Goal: Task Accomplishment & Management: Manage account settings

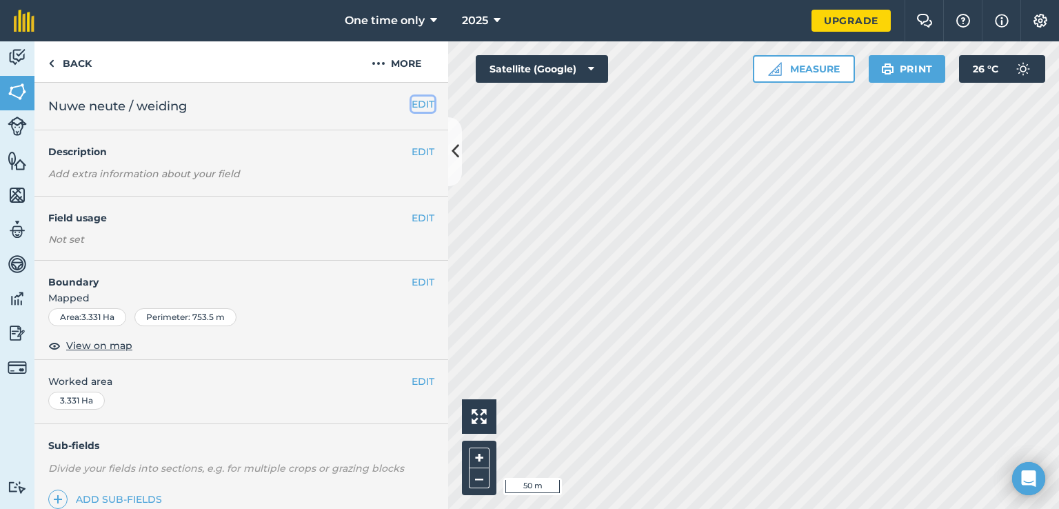
click at [412, 104] on button "EDIT" at bounding box center [423, 104] width 23 height 15
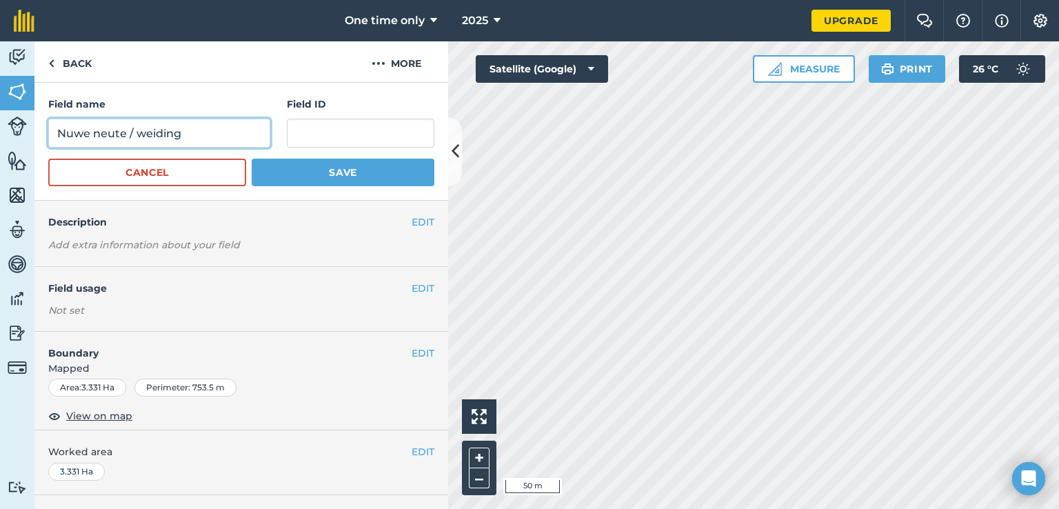
click at [186, 135] on input "Nuwe neute / weiding" at bounding box center [159, 133] width 222 height 29
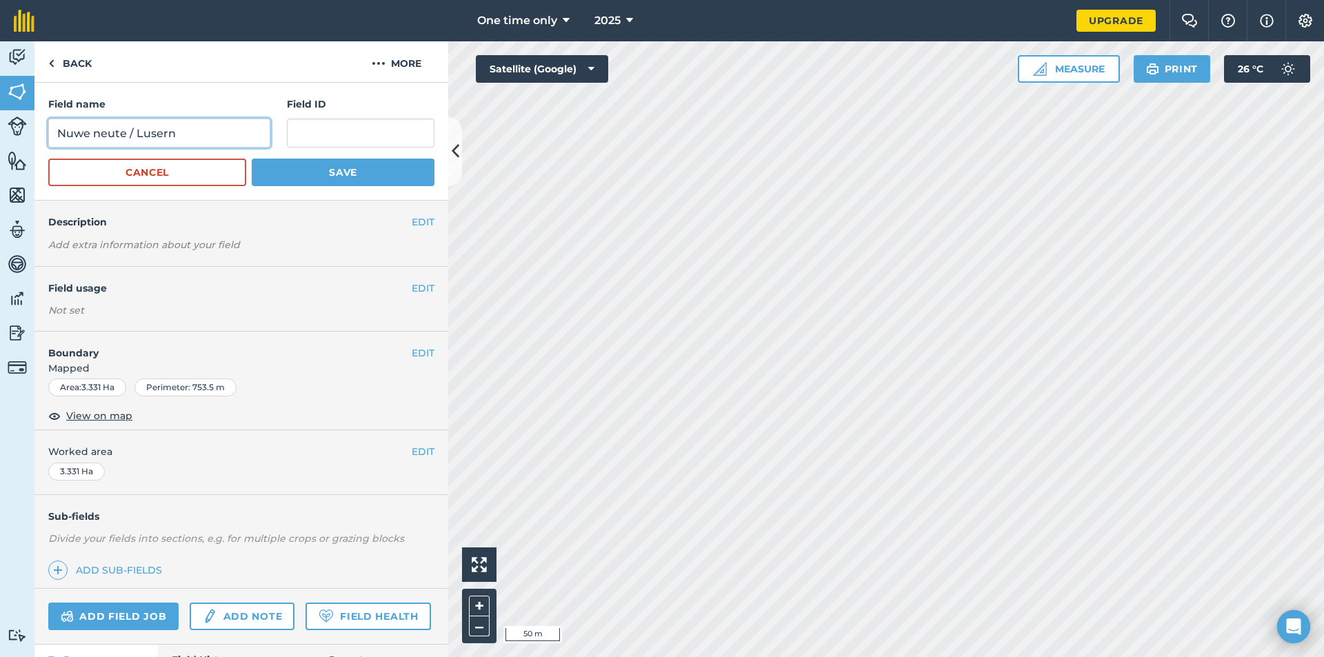
type input "Nuwe neute / Lusern"
click at [293, 164] on button "Save" at bounding box center [343, 173] width 183 height 28
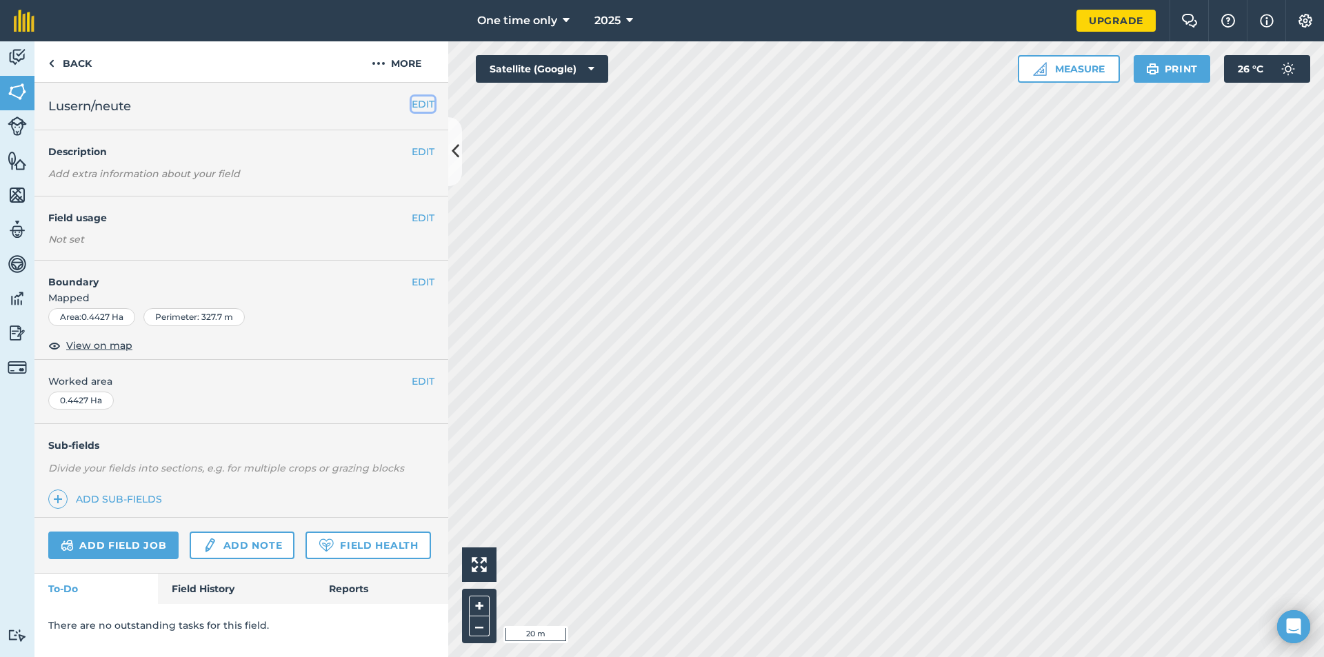
click at [425, 103] on button "EDIT" at bounding box center [423, 104] width 23 height 15
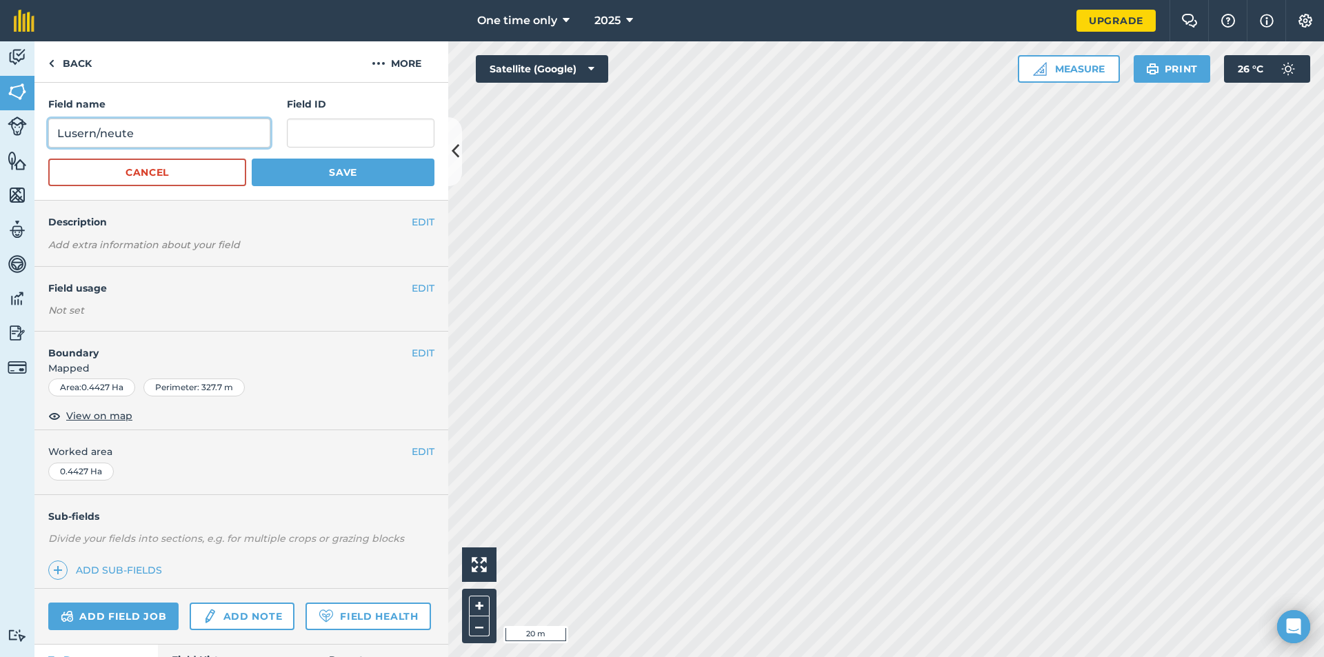
click at [59, 128] on input "Lusern/neute" at bounding box center [159, 133] width 222 height 29
type input "Huis blok Lusern/neute"
click at [295, 165] on button "Save" at bounding box center [343, 173] width 183 height 28
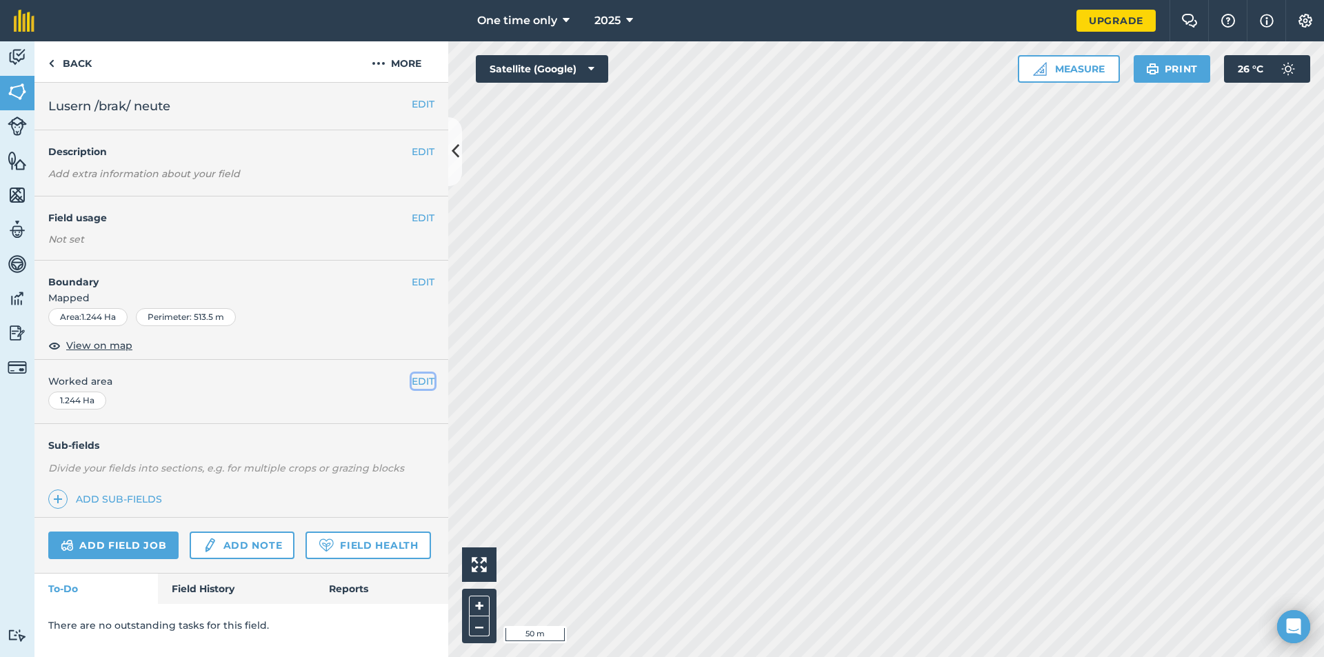
click at [421, 376] on button "EDIT" at bounding box center [423, 381] width 23 height 15
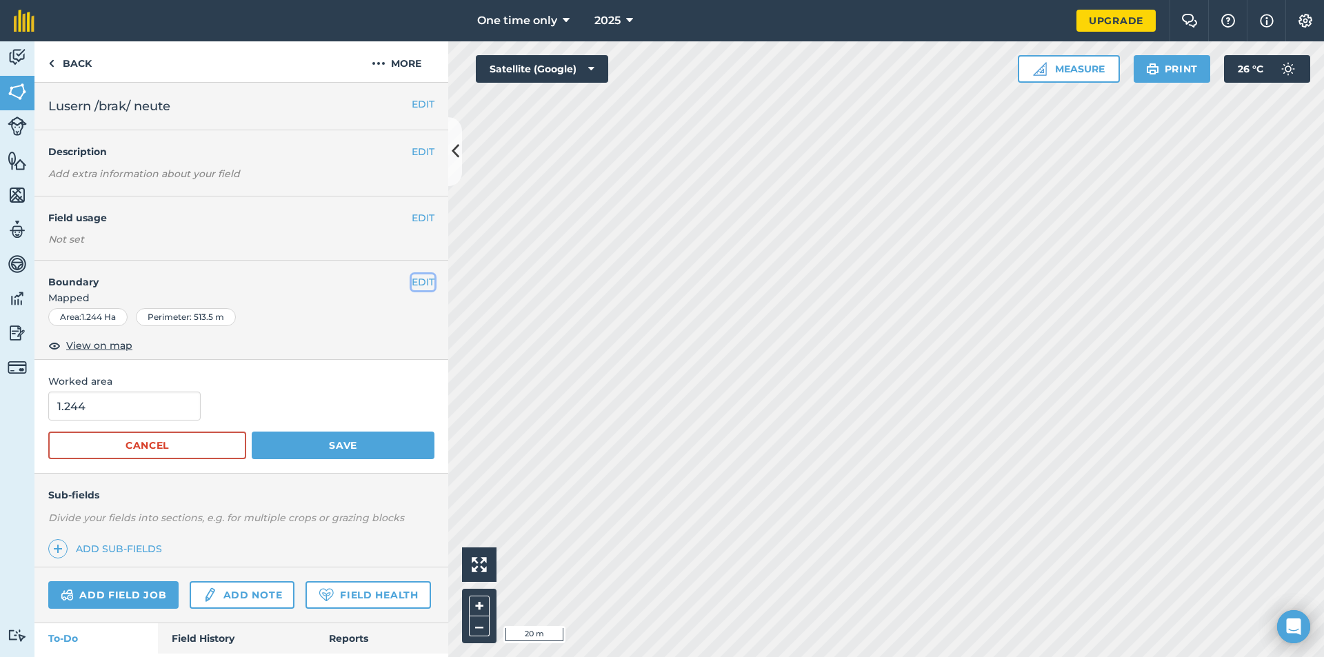
click at [412, 285] on button "EDIT" at bounding box center [423, 281] width 23 height 15
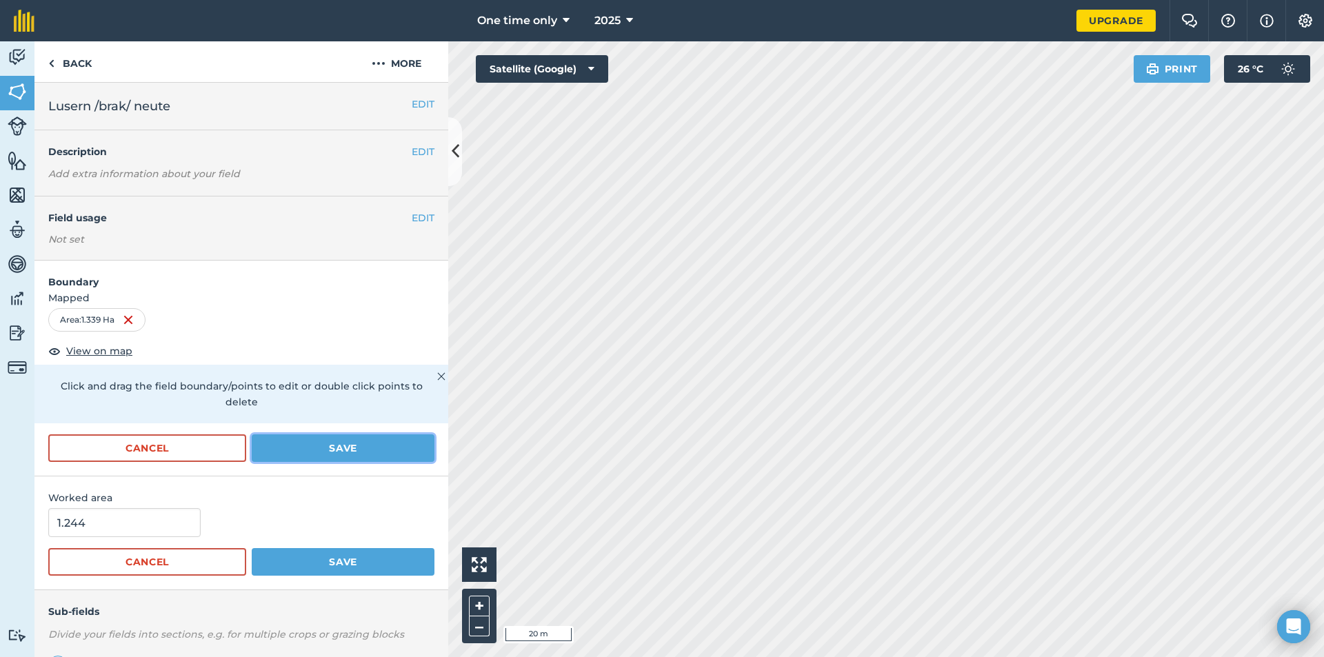
click at [316, 440] on button "Save" at bounding box center [343, 448] width 183 height 28
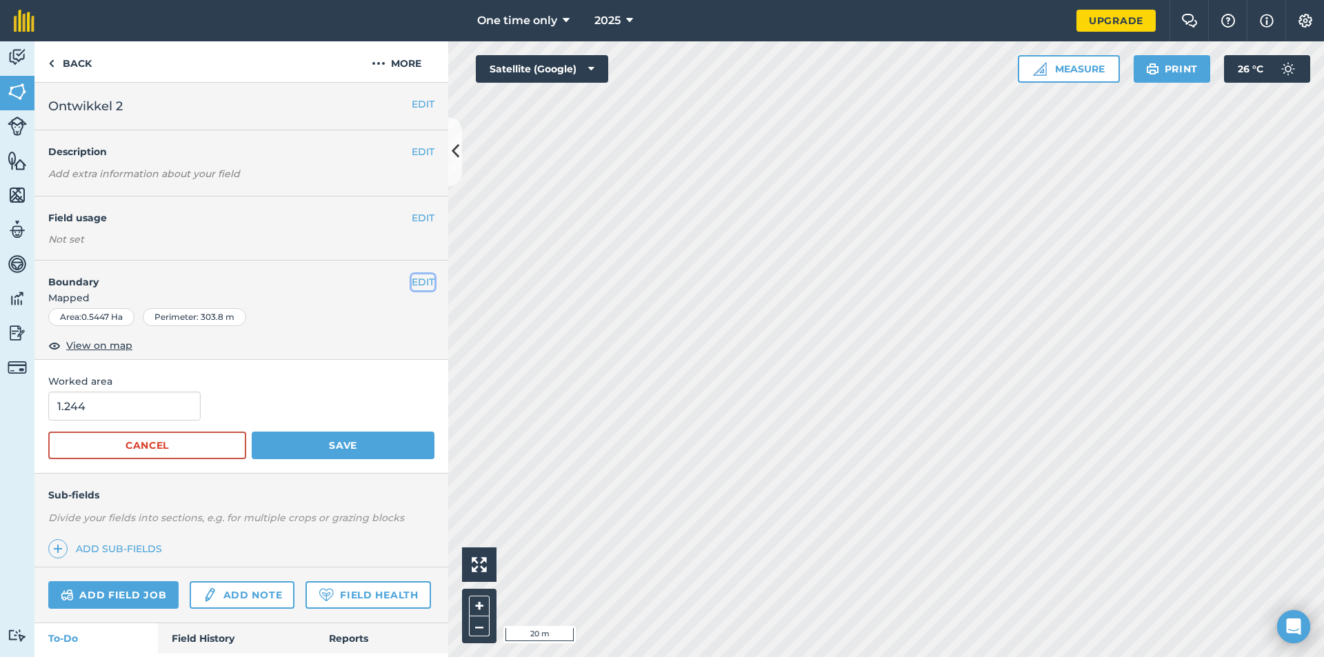
click at [412, 282] on button "EDIT" at bounding box center [423, 281] width 23 height 15
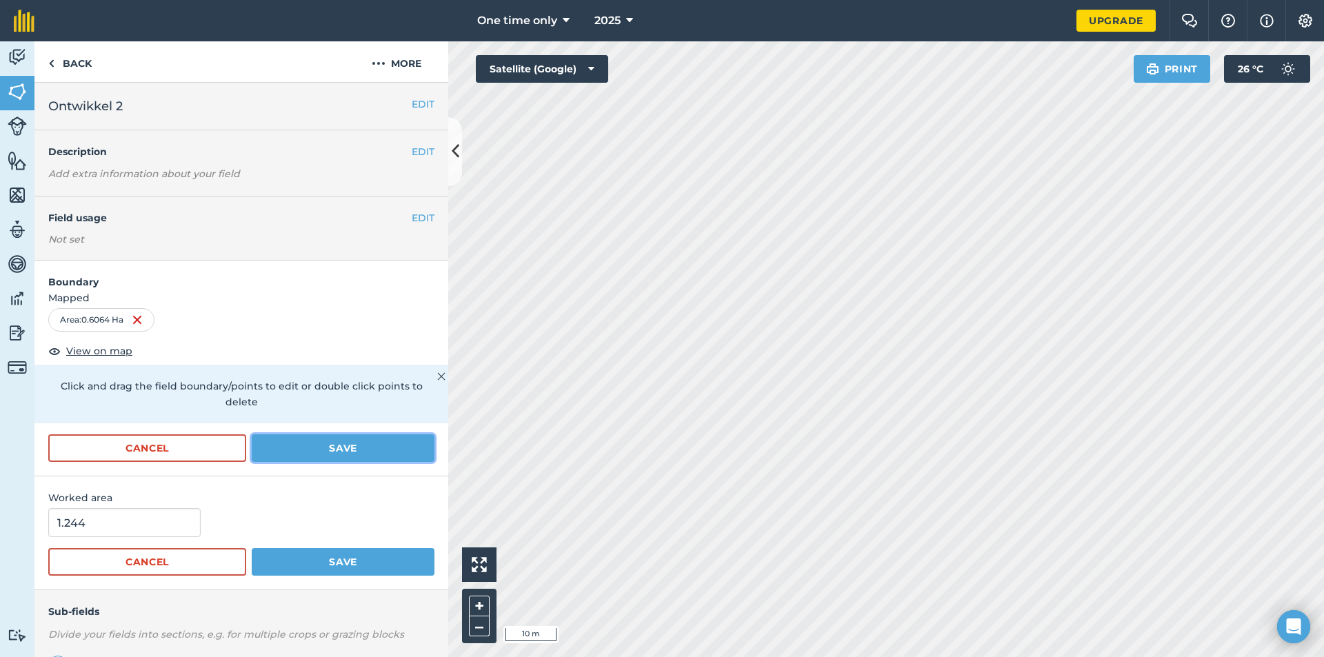
click at [305, 441] on button "Save" at bounding box center [343, 448] width 183 height 28
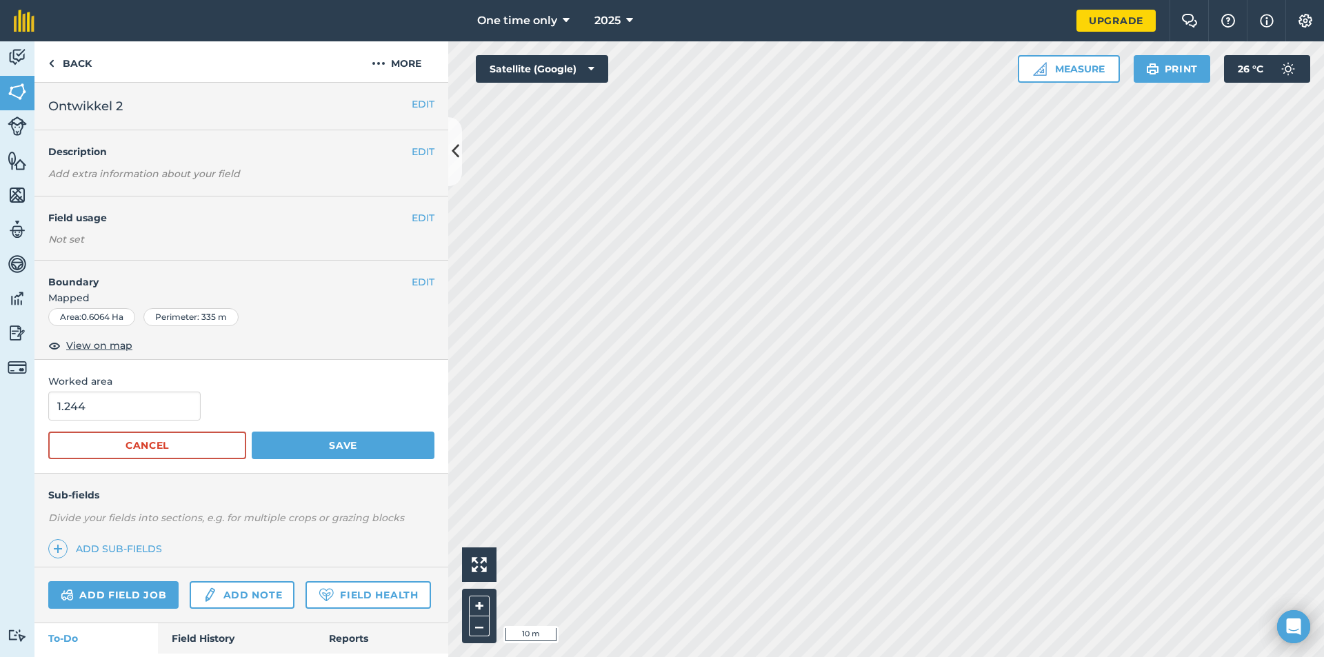
click at [322, 441] on div "Sub-fields Divide your fields into sections, e.g. for multiple crops or grazing…" at bounding box center [241, 521] width 414 height 94
click at [414, 276] on button "EDIT" at bounding box center [423, 281] width 23 height 15
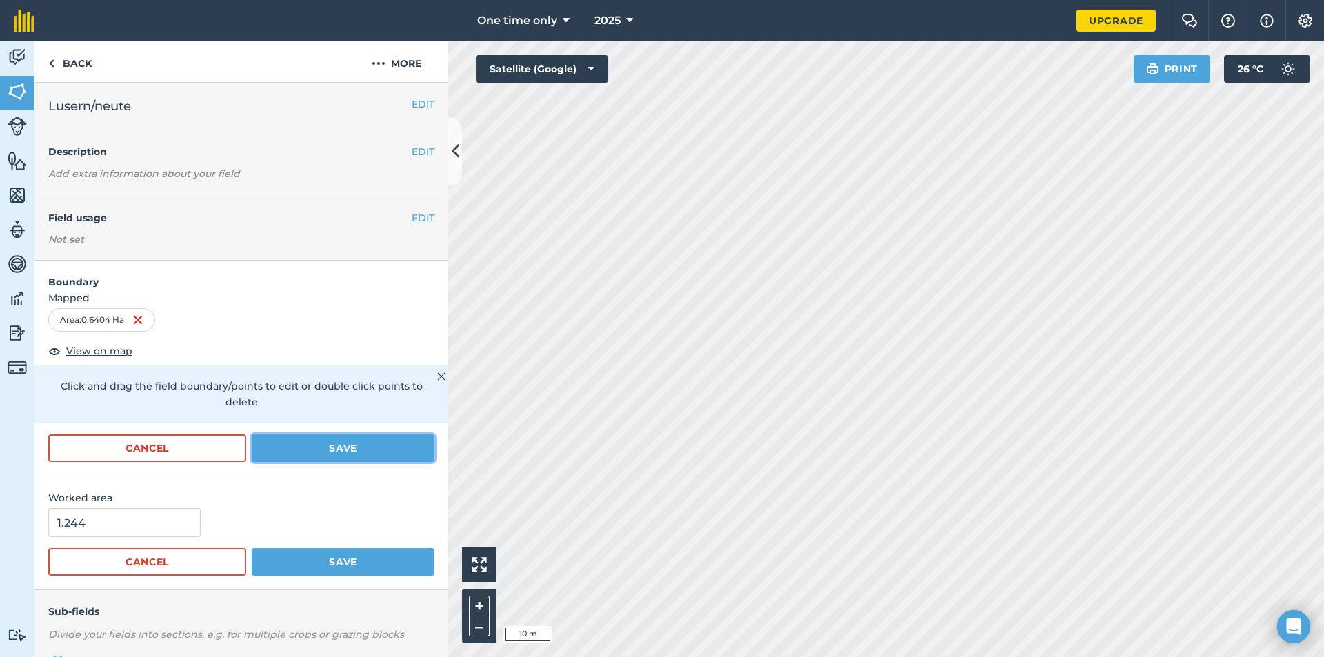
click at [288, 441] on button "Save" at bounding box center [343, 448] width 183 height 28
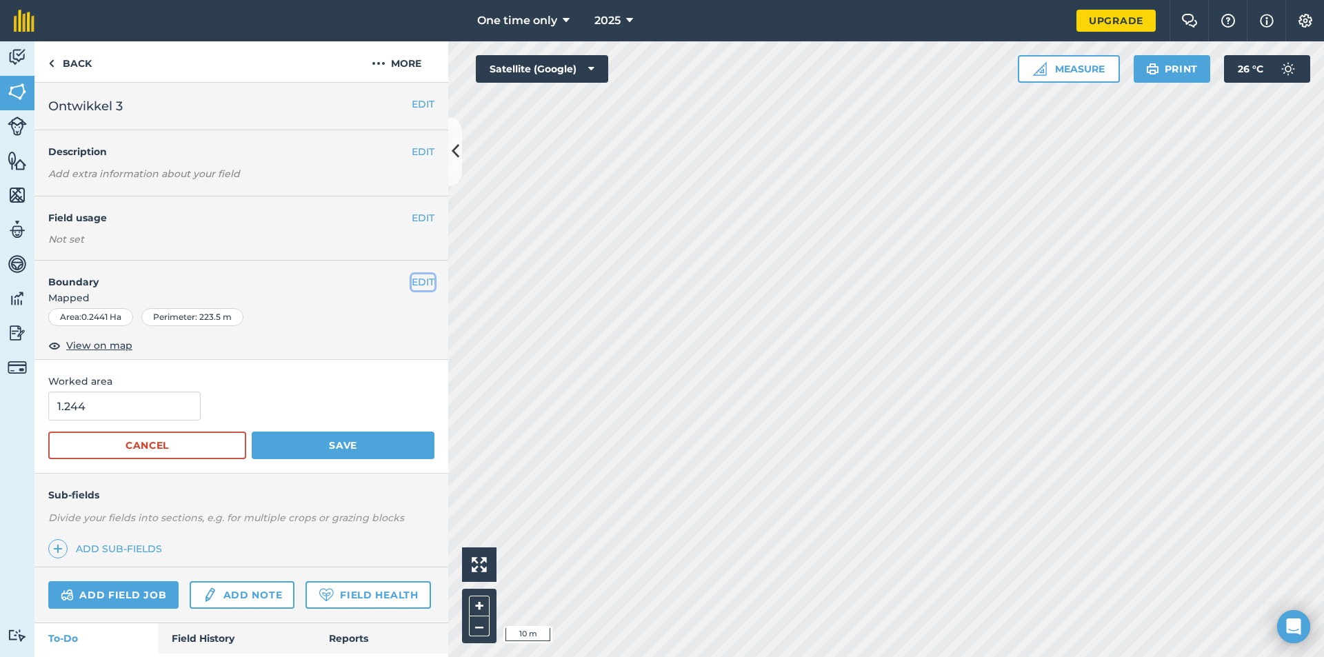
click at [412, 279] on button "EDIT" at bounding box center [423, 281] width 23 height 15
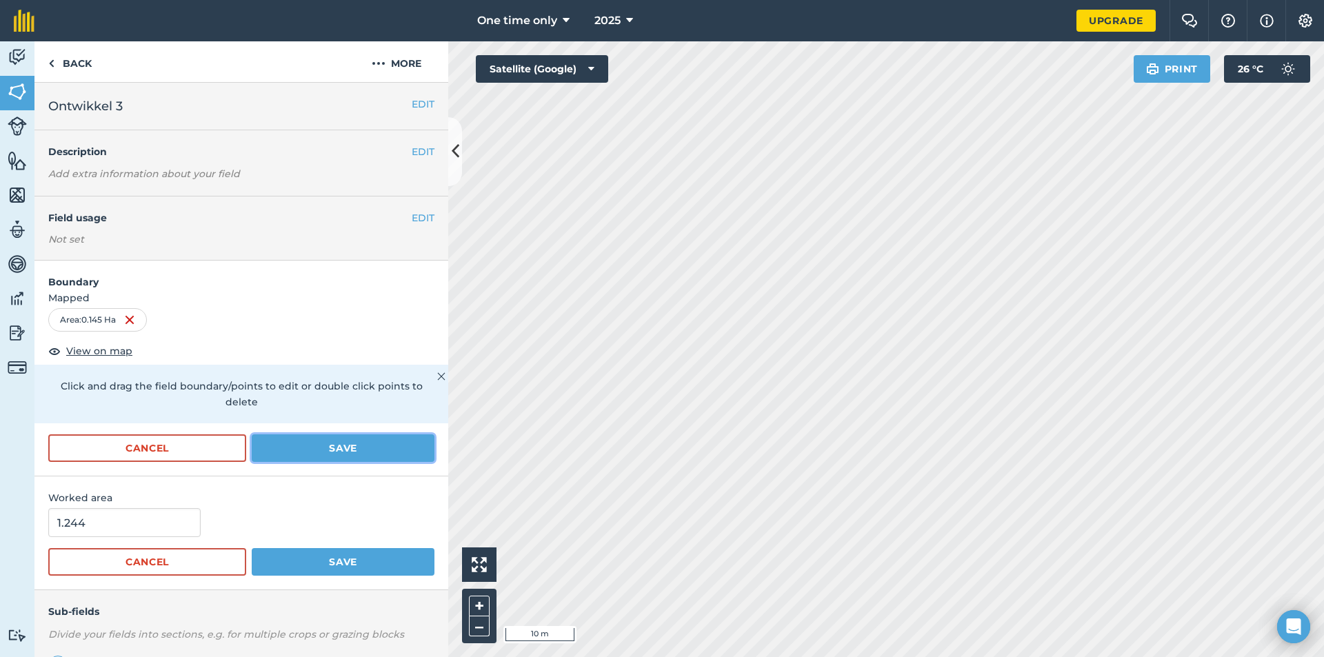
click at [346, 441] on button "Save" at bounding box center [343, 448] width 183 height 28
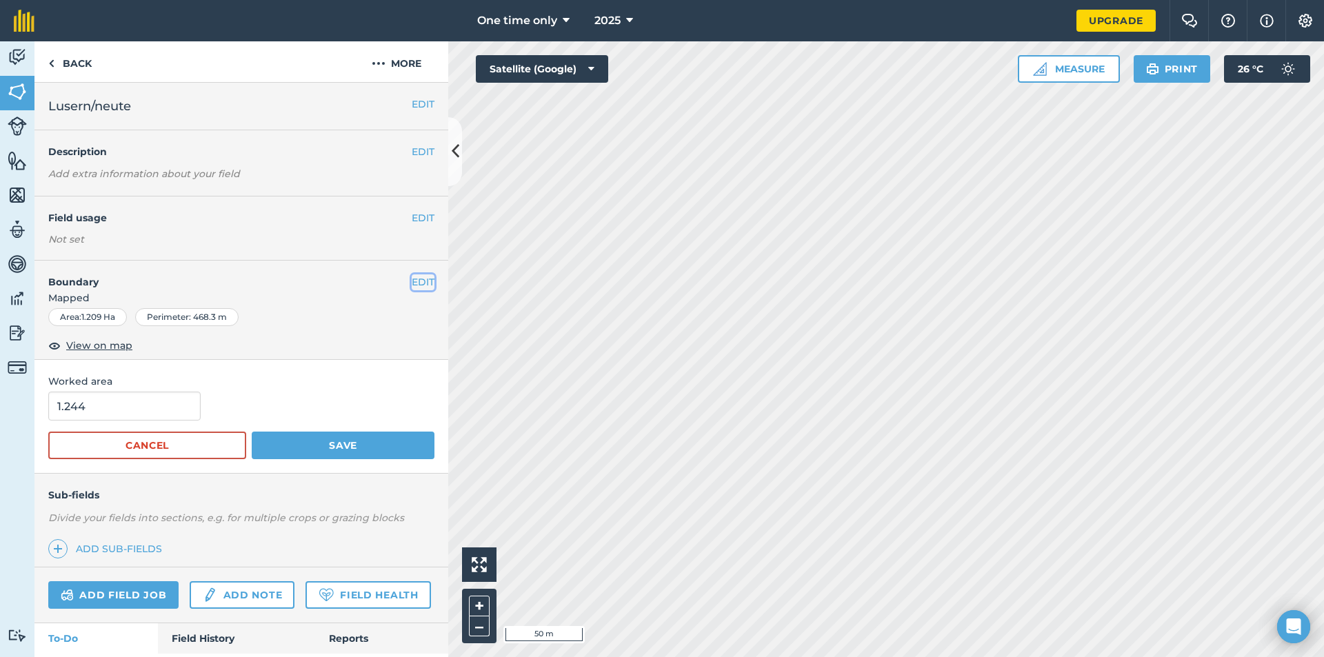
click at [412, 282] on button "EDIT" at bounding box center [423, 281] width 23 height 15
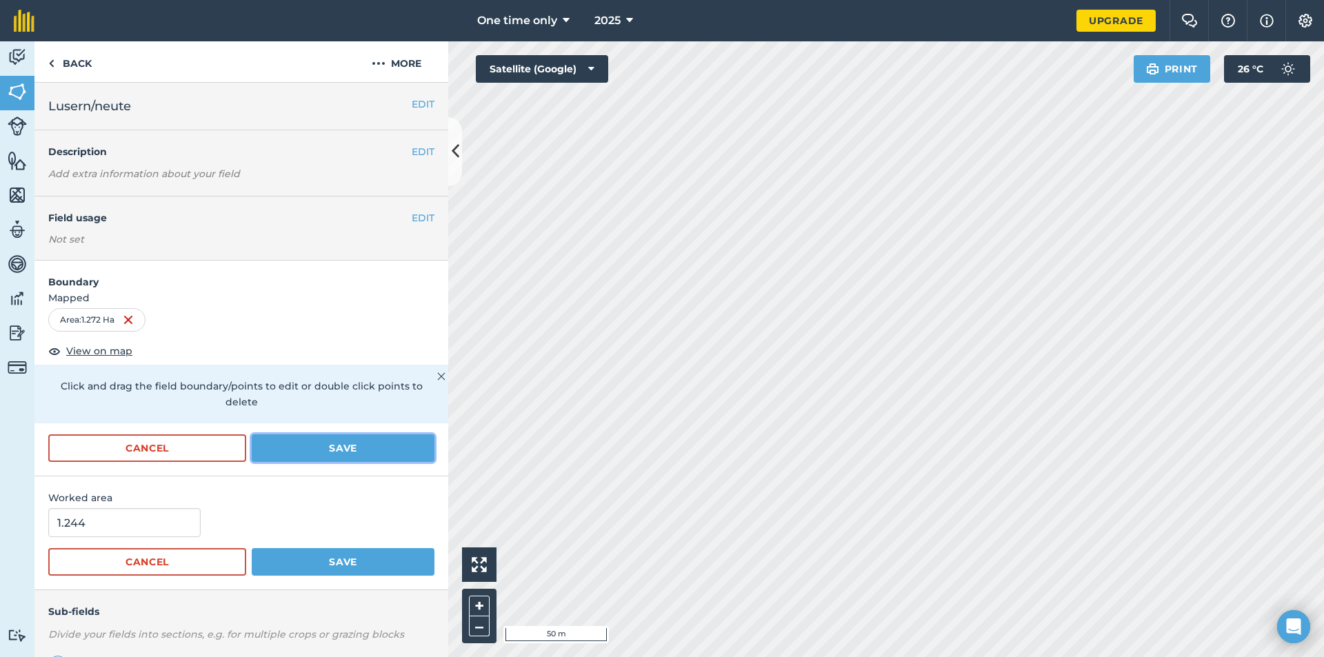
click at [387, 439] on button "Save" at bounding box center [343, 448] width 183 height 28
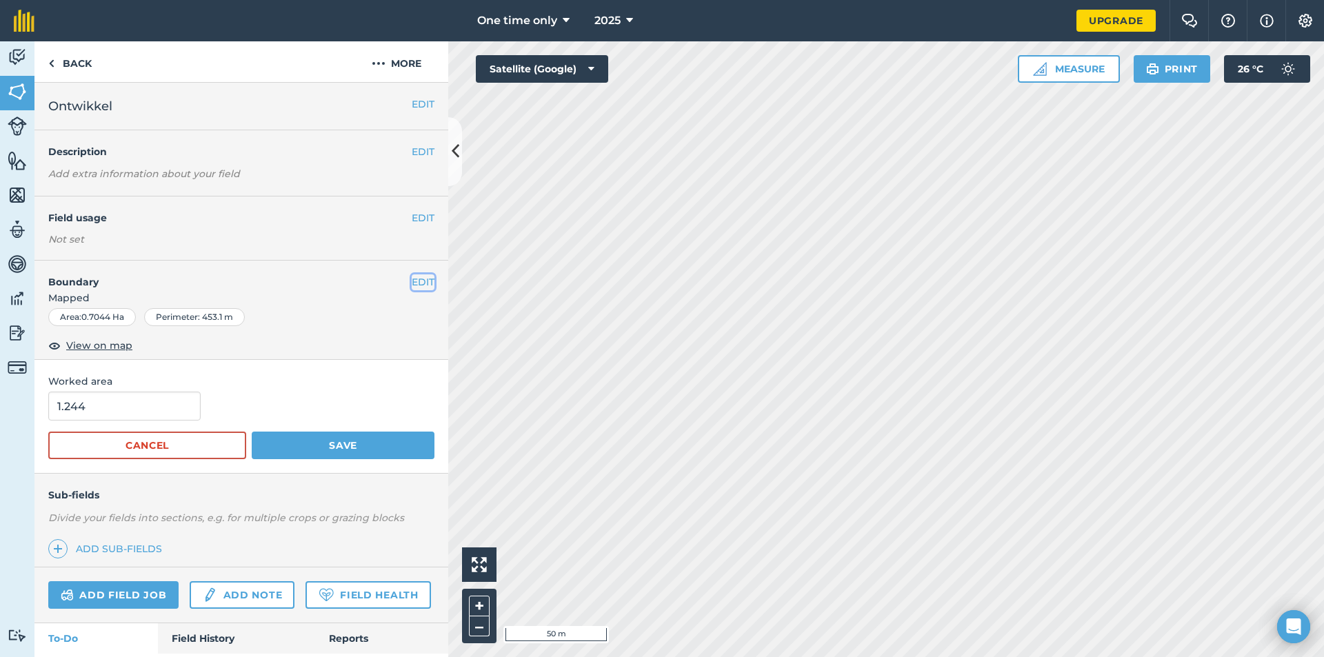
click at [413, 274] on button "EDIT" at bounding box center [423, 281] width 23 height 15
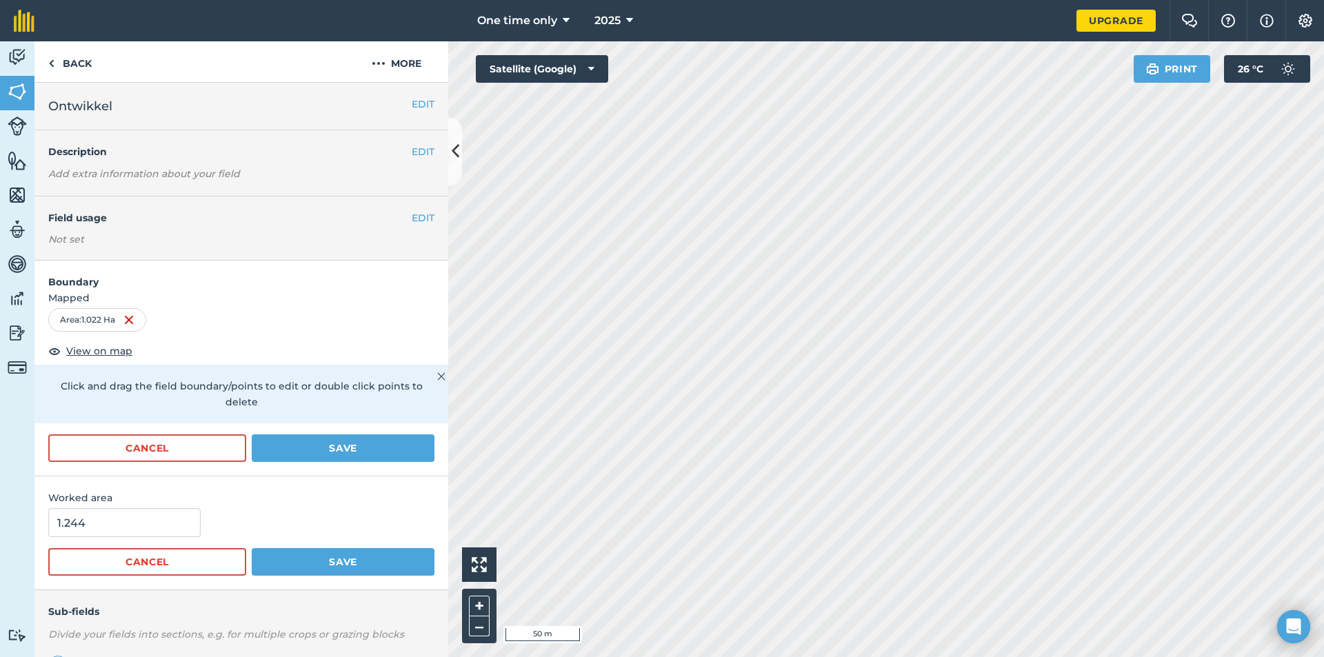
click at [309, 426] on form "Boundary Mapped Area : 1.022 Ha View on map Click and drag the field boundary/p…" at bounding box center [241, 368] width 414 height 215
click at [302, 441] on button "Save" at bounding box center [343, 448] width 183 height 28
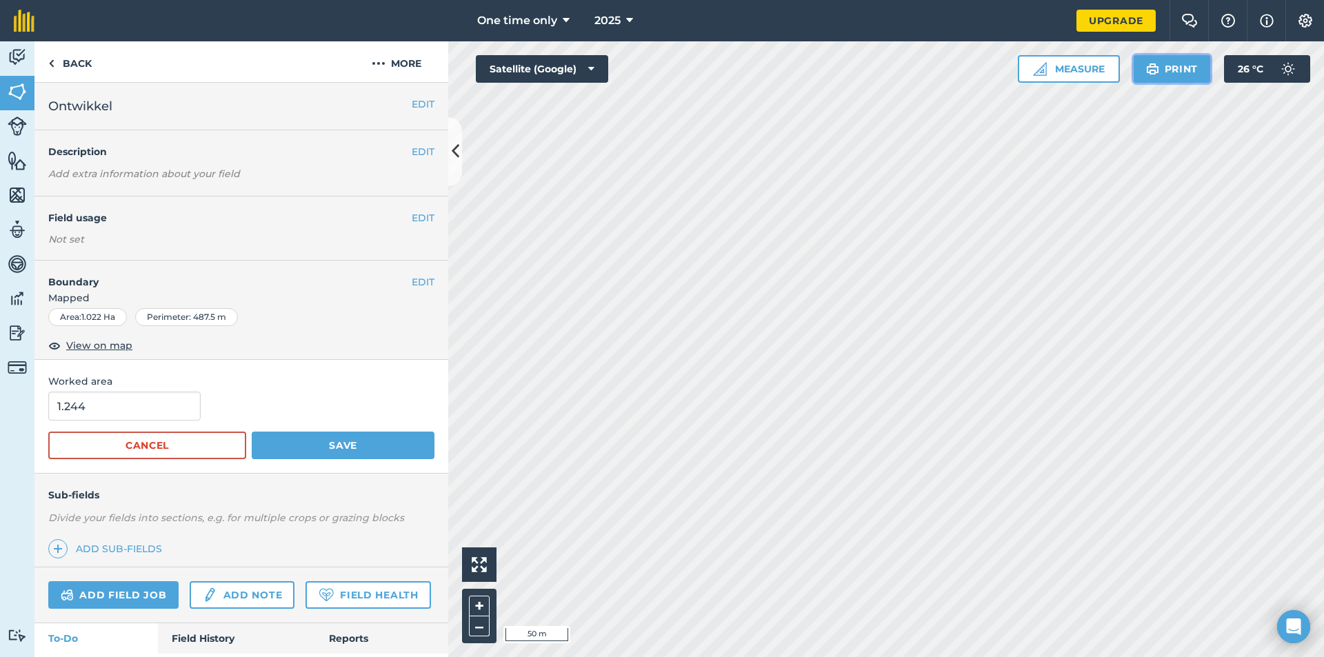
click at [941, 79] on button "Print" at bounding box center [1172, 69] width 77 height 28
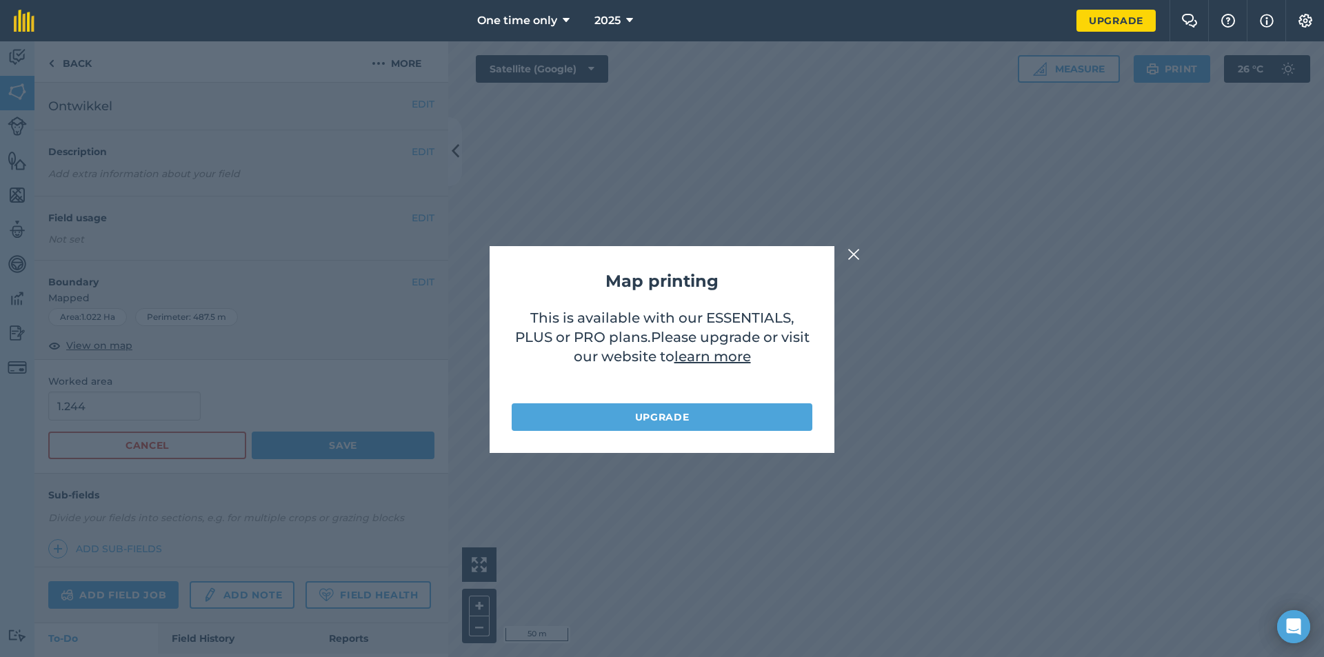
click at [703, 354] on link "learn more" at bounding box center [712, 356] width 77 height 17
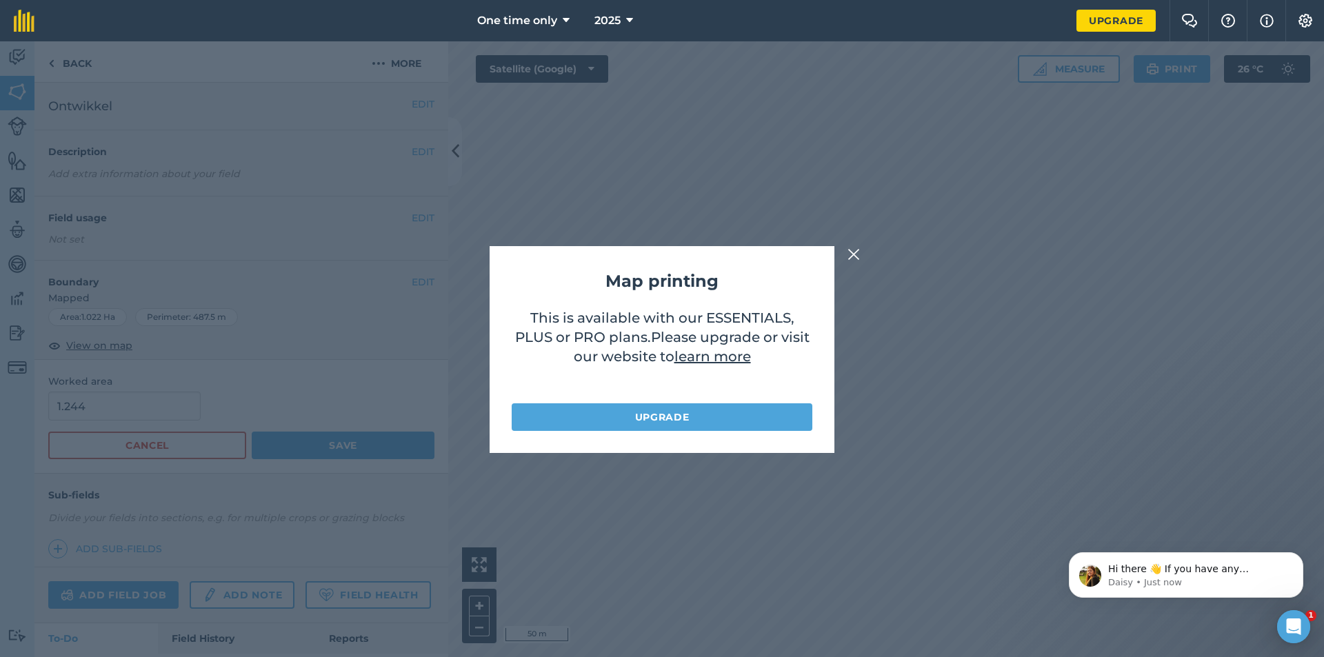
click at [850, 248] on img at bounding box center [853, 254] width 12 height 17
